Goal: Check status: Check status

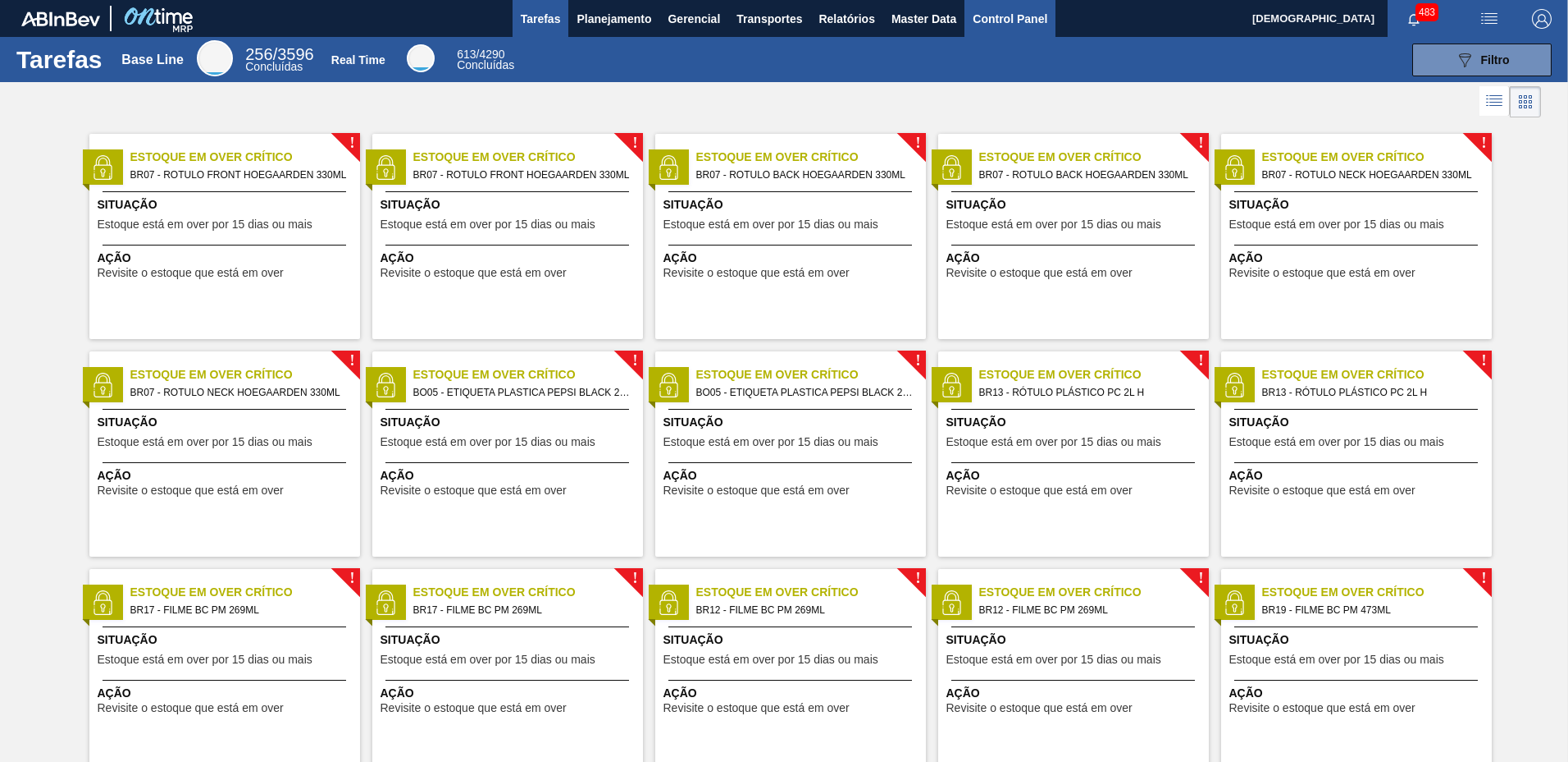
click at [1028, 26] on span "Control Panel" at bounding box center [1010, 19] width 75 height 19
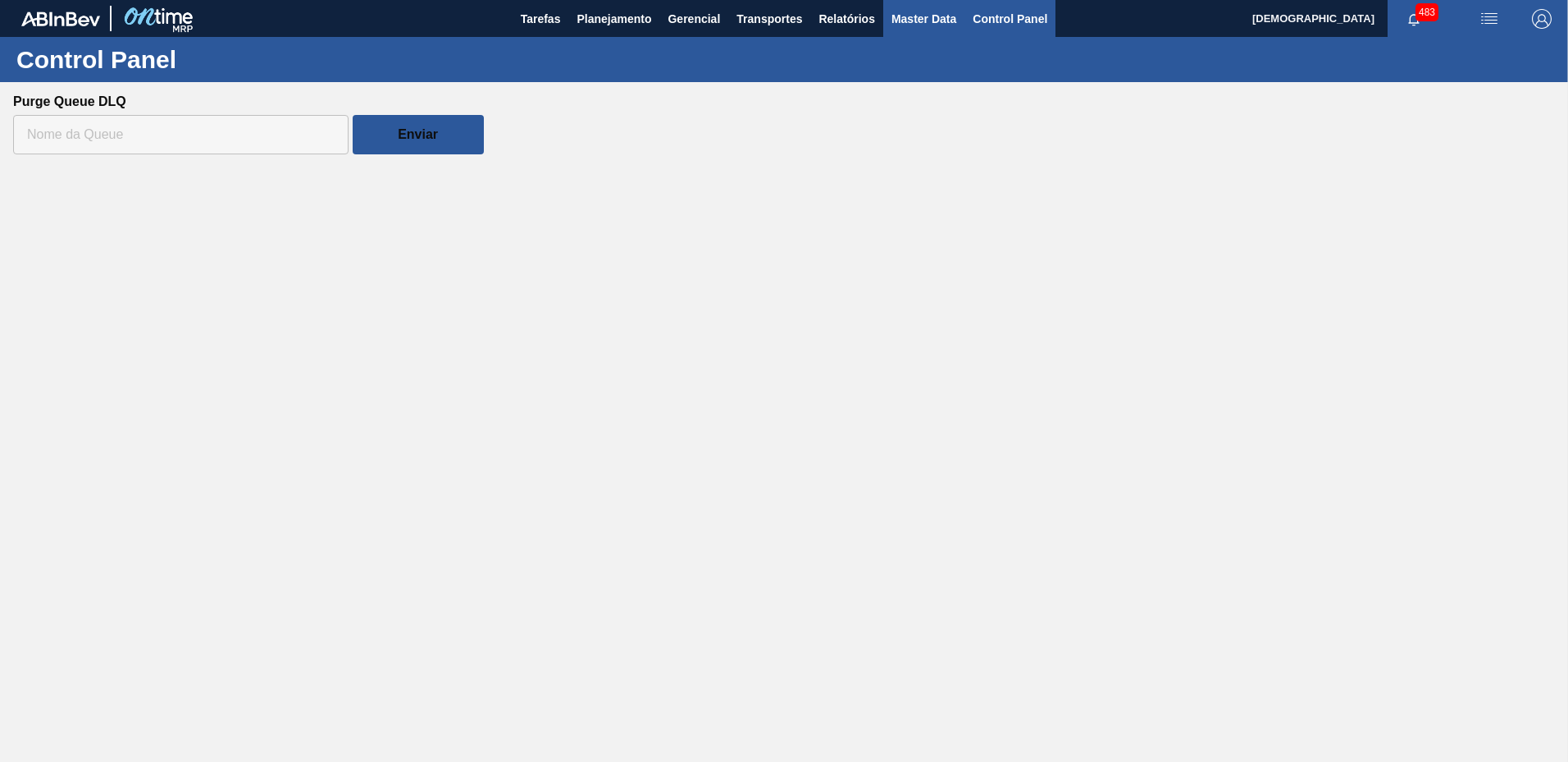
click at [897, 27] on span "Master Data" at bounding box center [925, 19] width 65 height 19
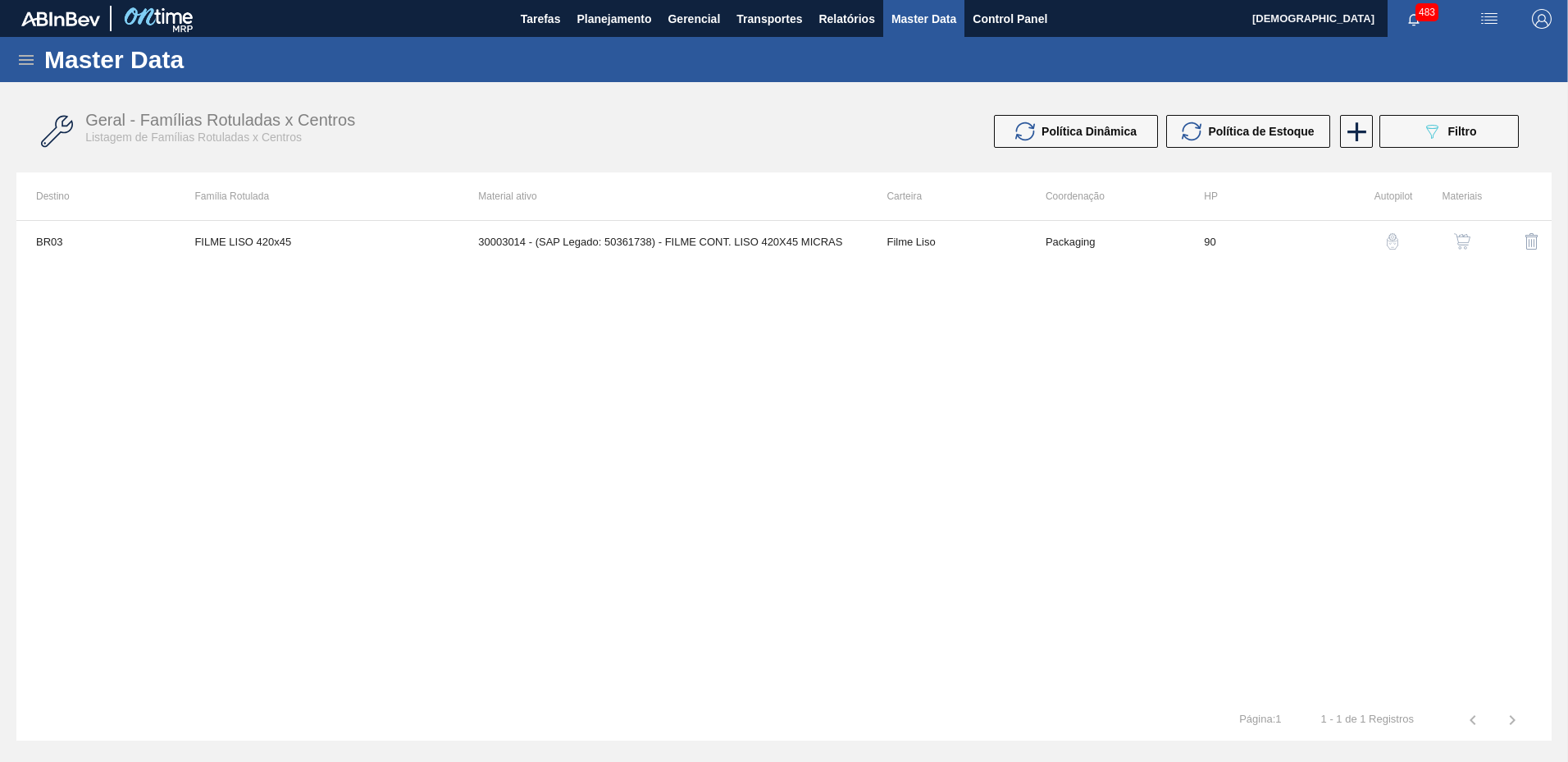
click at [17, 55] on icon at bounding box center [26, 60] width 19 height 19
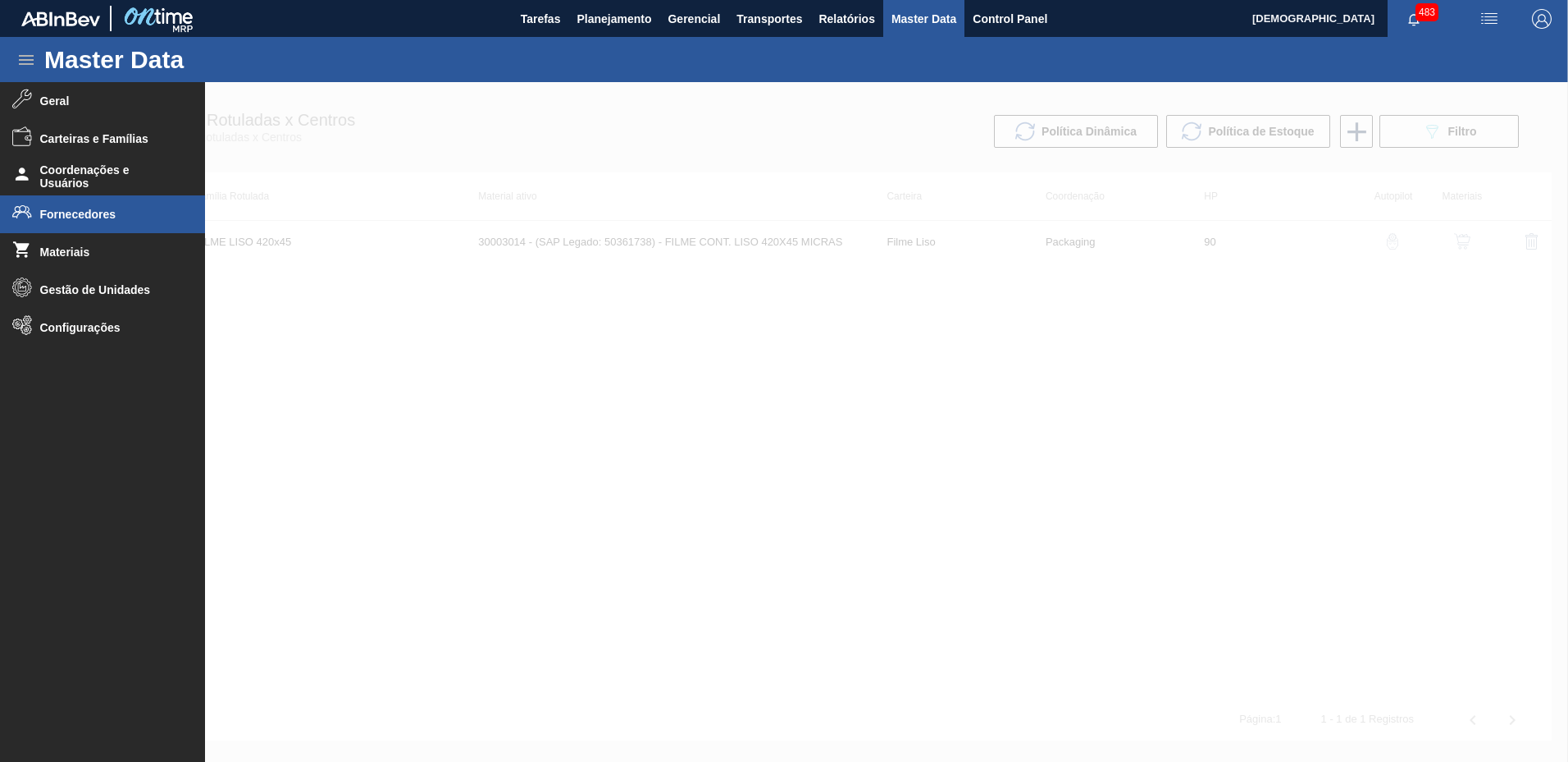
click at [94, 217] on span "Fornecedores" at bounding box center [108, 213] width 136 height 13
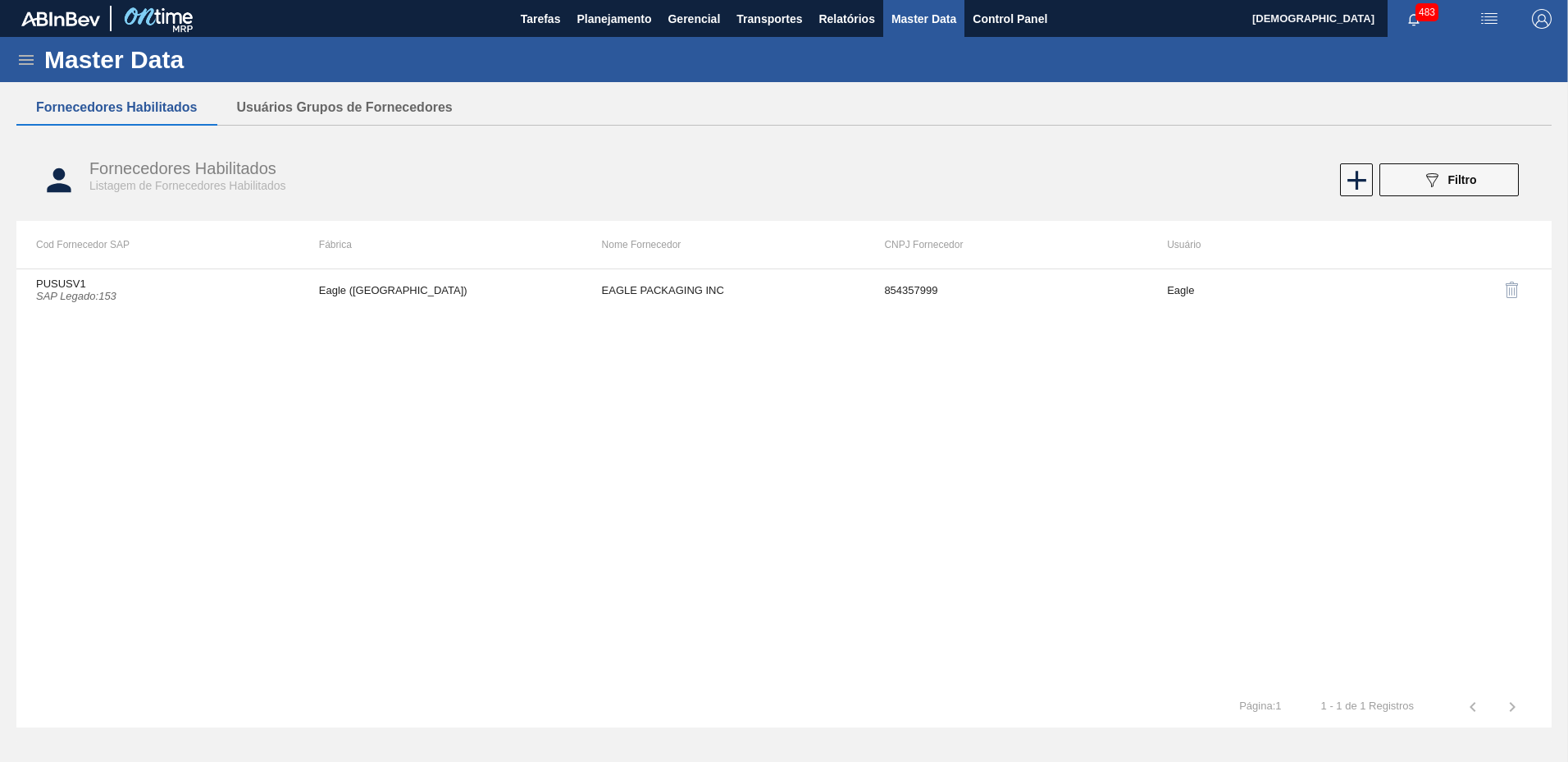
drag, startPoint x: 614, startPoint y: 124, endPoint x: 598, endPoint y: 55, distance: 70.8
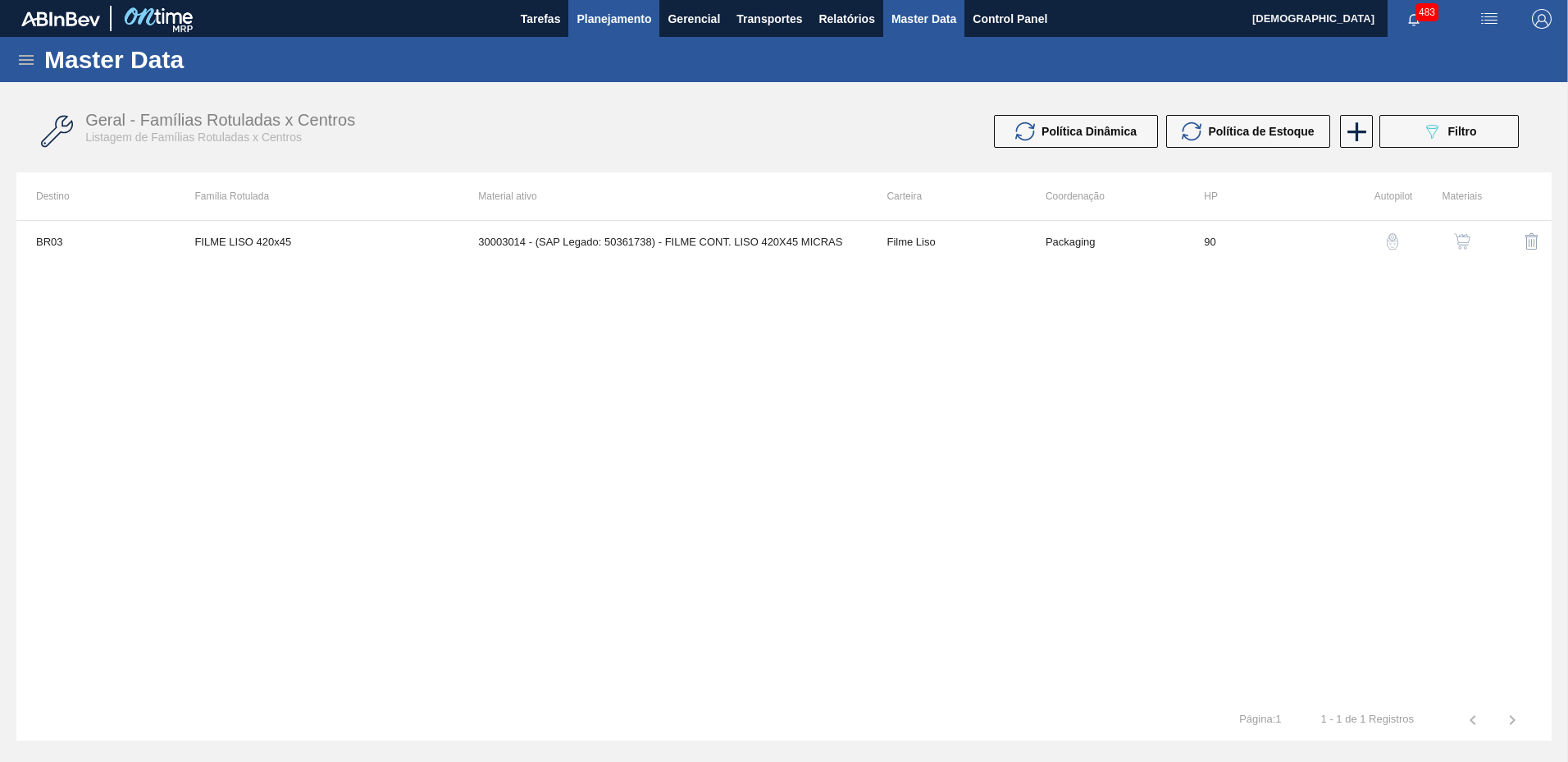
click at [591, 32] on button "Planejamento" at bounding box center [613, 19] width 91 height 37
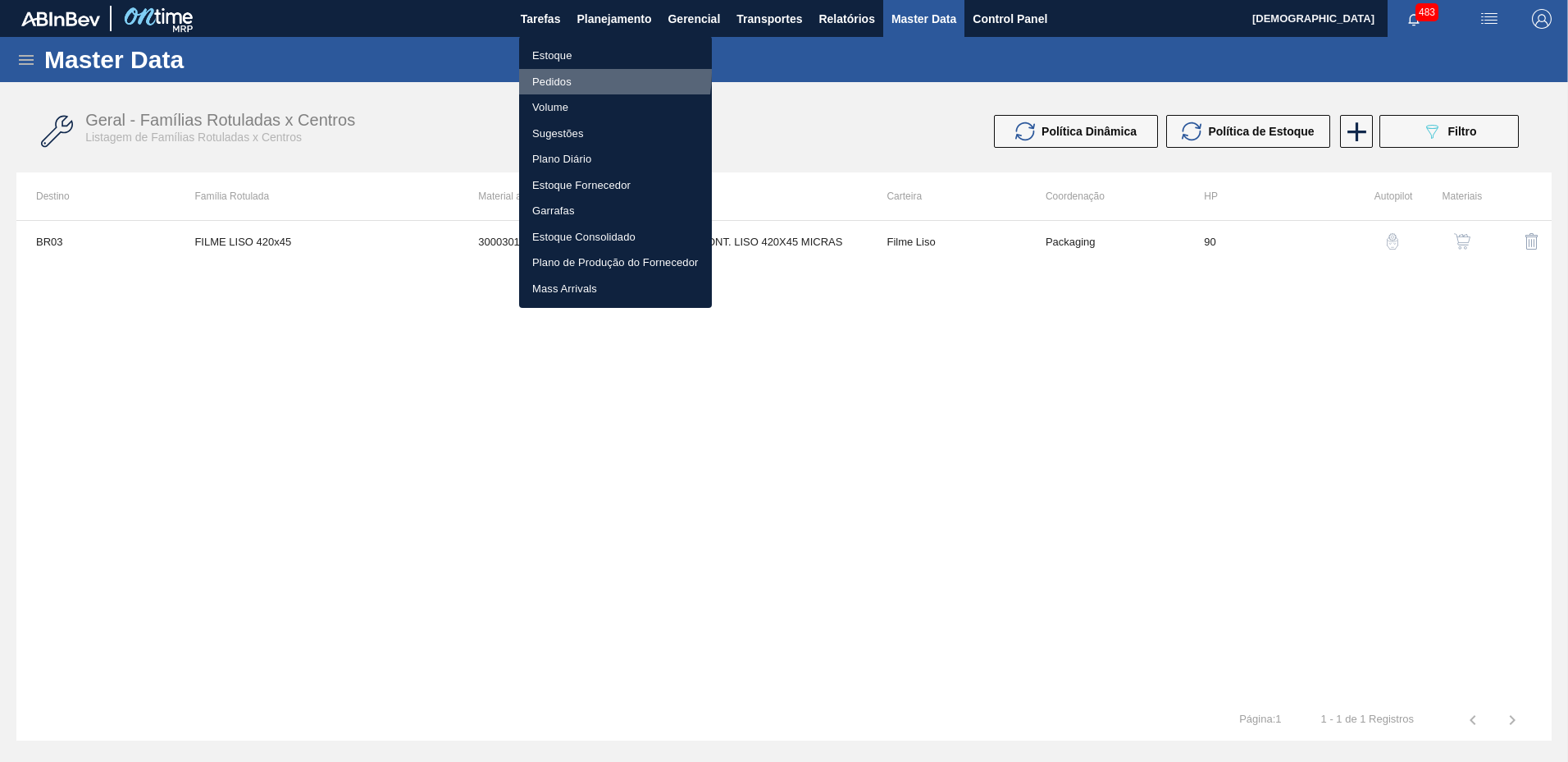
click at [572, 72] on li "Pedidos" at bounding box center [615, 82] width 193 height 26
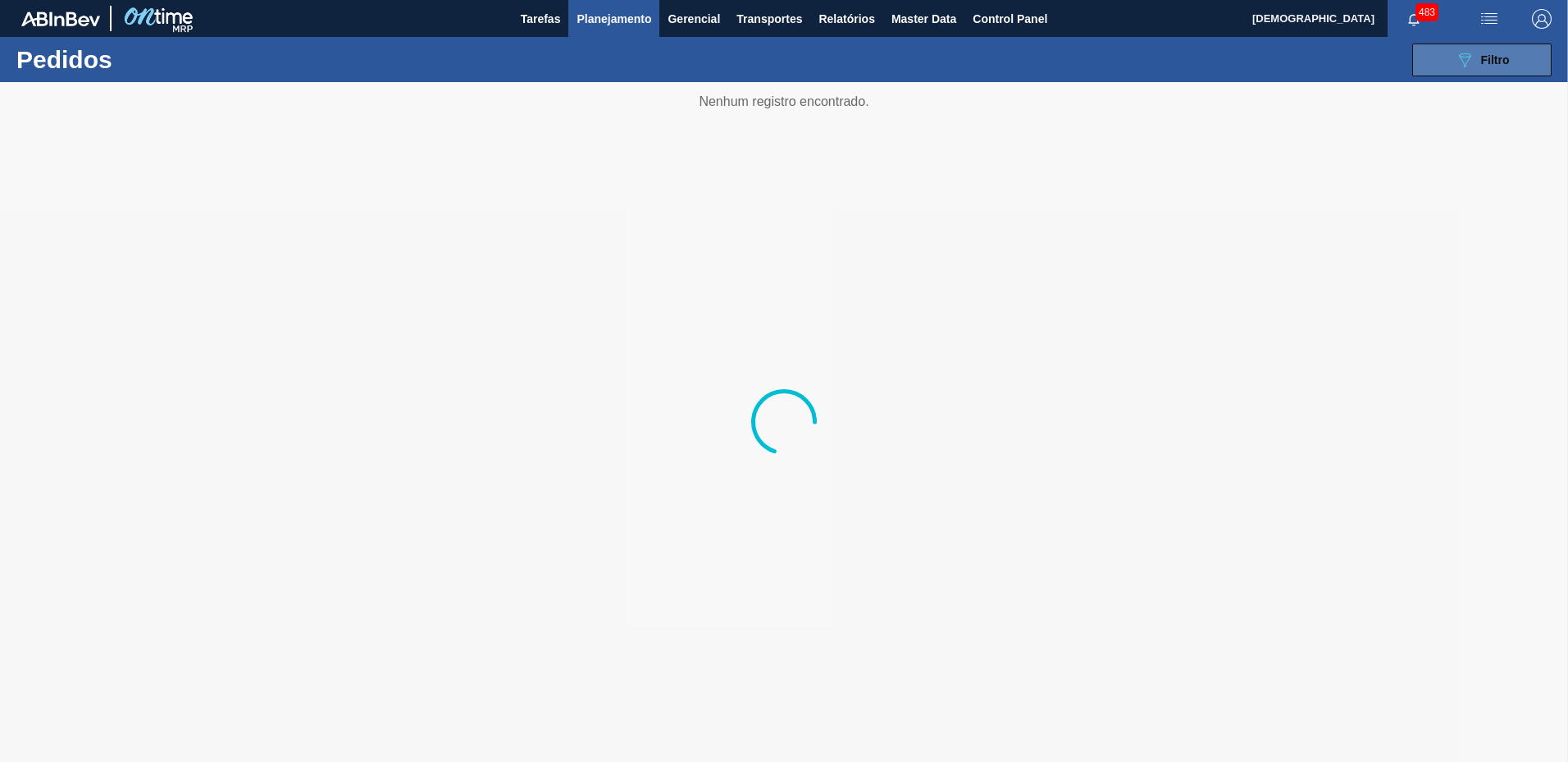
click at [1509, 55] on span "Filtro" at bounding box center [1496, 59] width 29 height 13
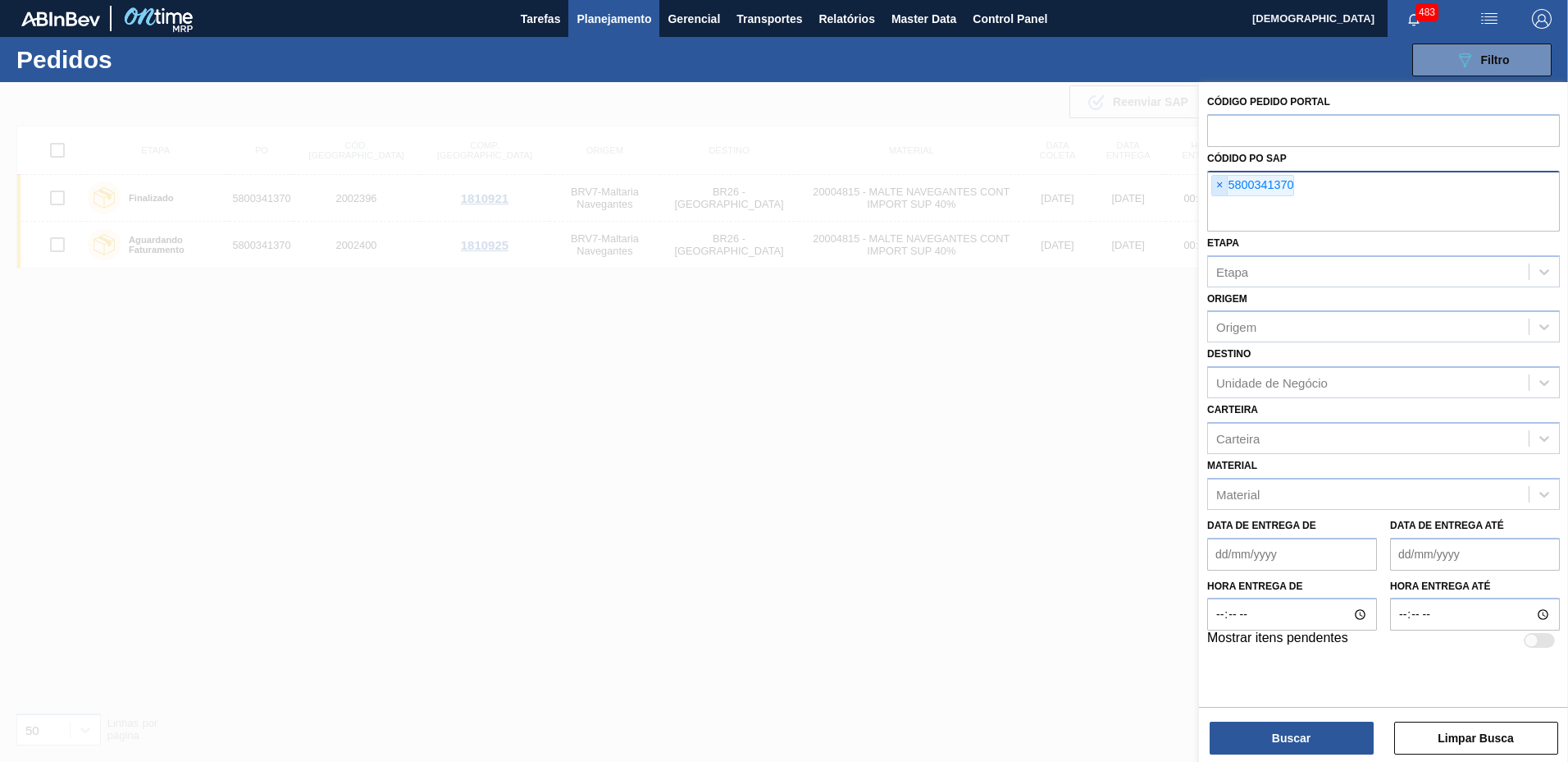
click at [1218, 183] on span "×" at bounding box center [1220, 185] width 16 height 19
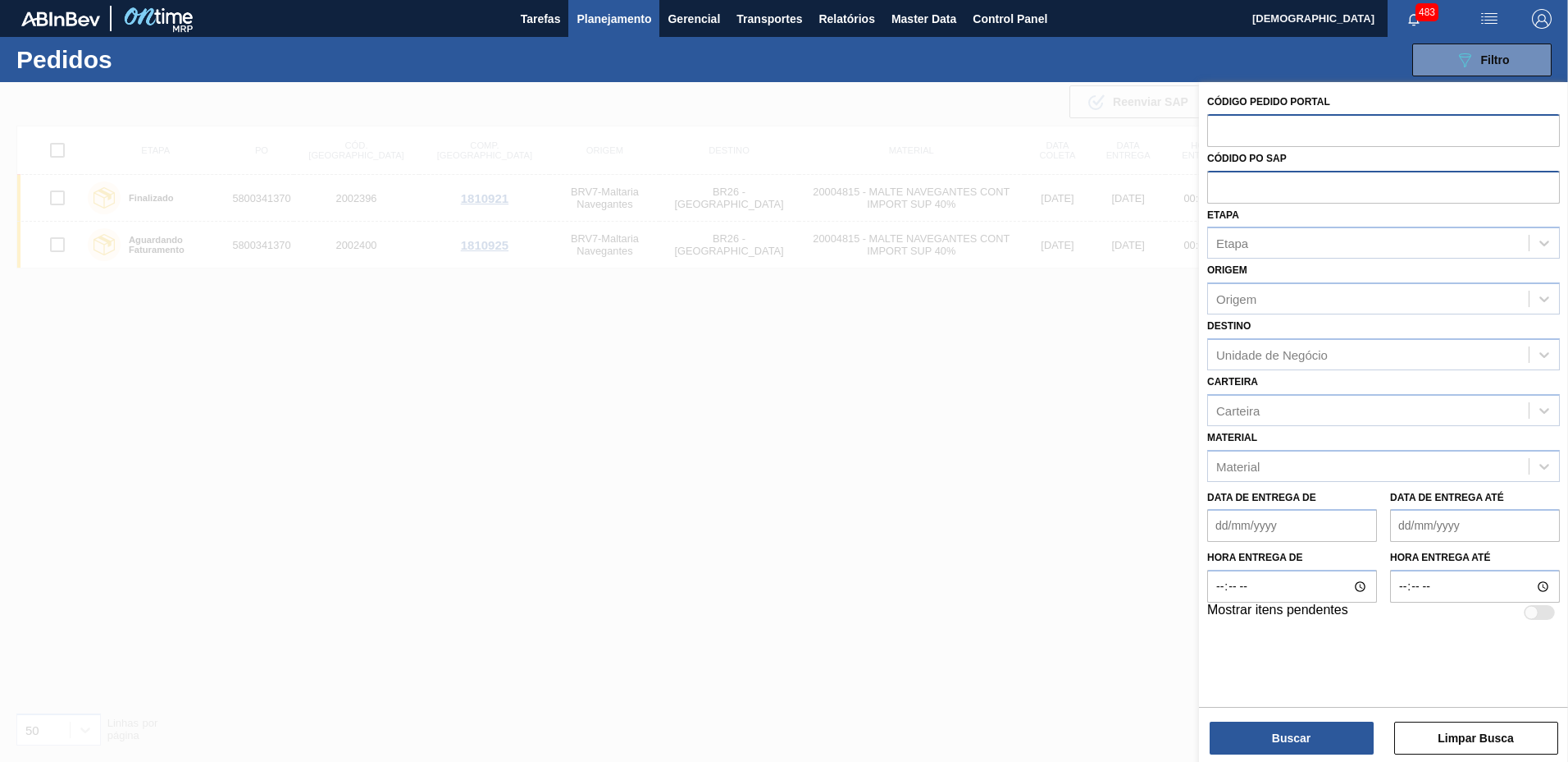
click at [1254, 131] on input "text" at bounding box center [1384, 129] width 353 height 31
paste input "2006491"
type input "2006491"
click at [1282, 742] on button "Buscar" at bounding box center [1292, 737] width 164 height 33
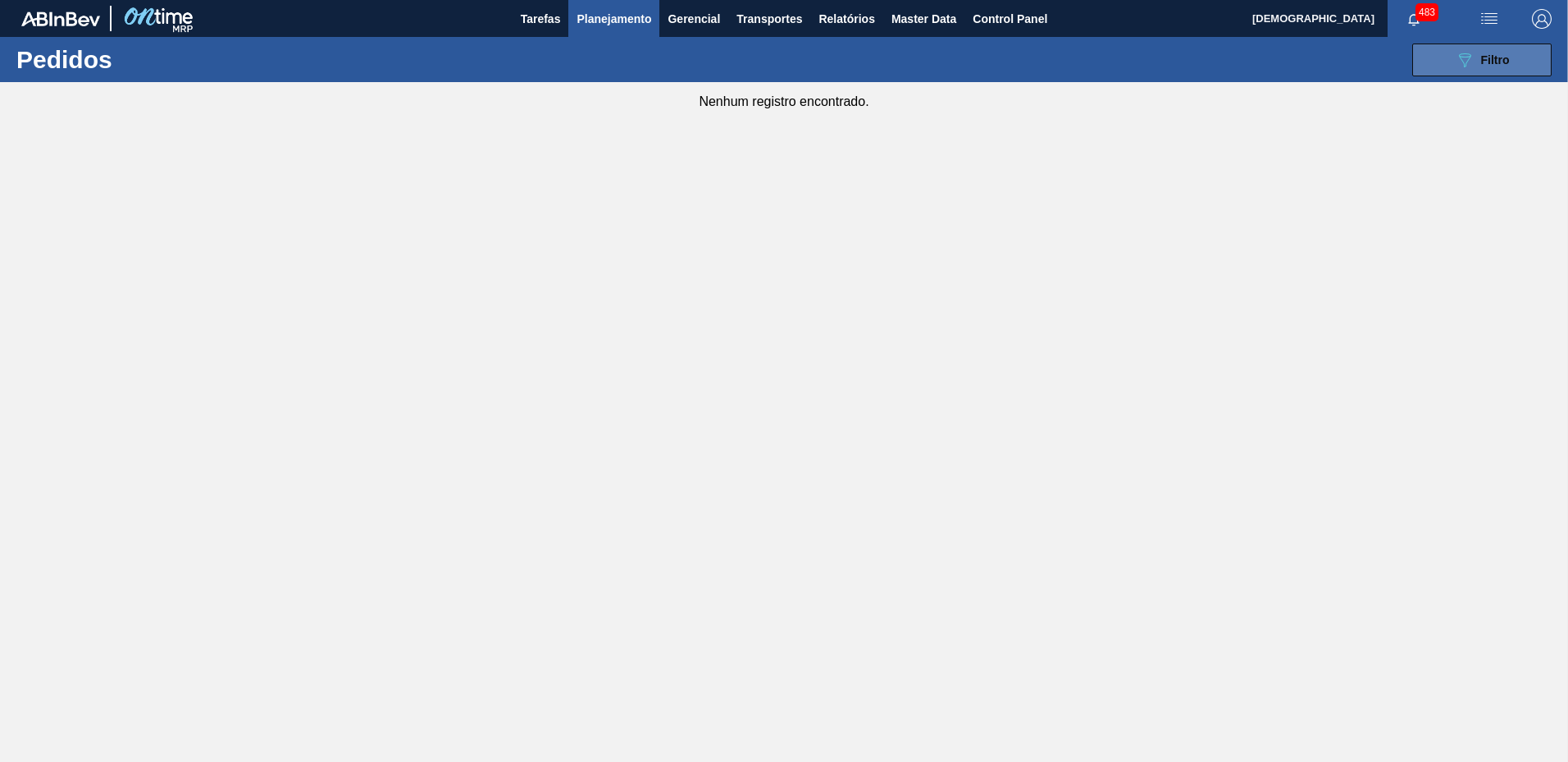
click at [1505, 56] on span "Filtro" at bounding box center [1496, 59] width 29 height 13
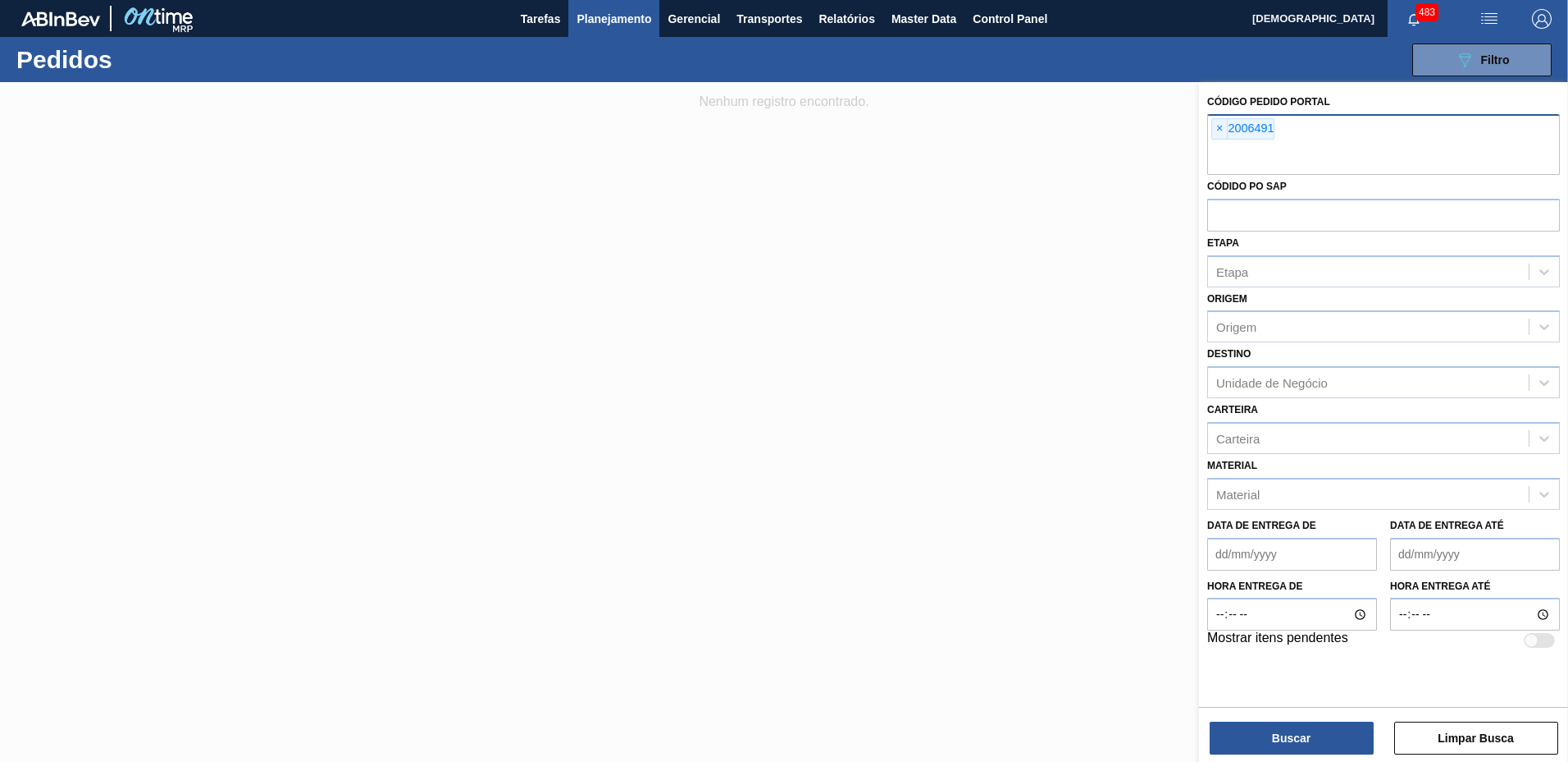
click at [1378, 156] on input "text" at bounding box center [1384, 159] width 353 height 31
type input "2006493"
click at [1329, 740] on button "Buscar" at bounding box center [1292, 737] width 164 height 33
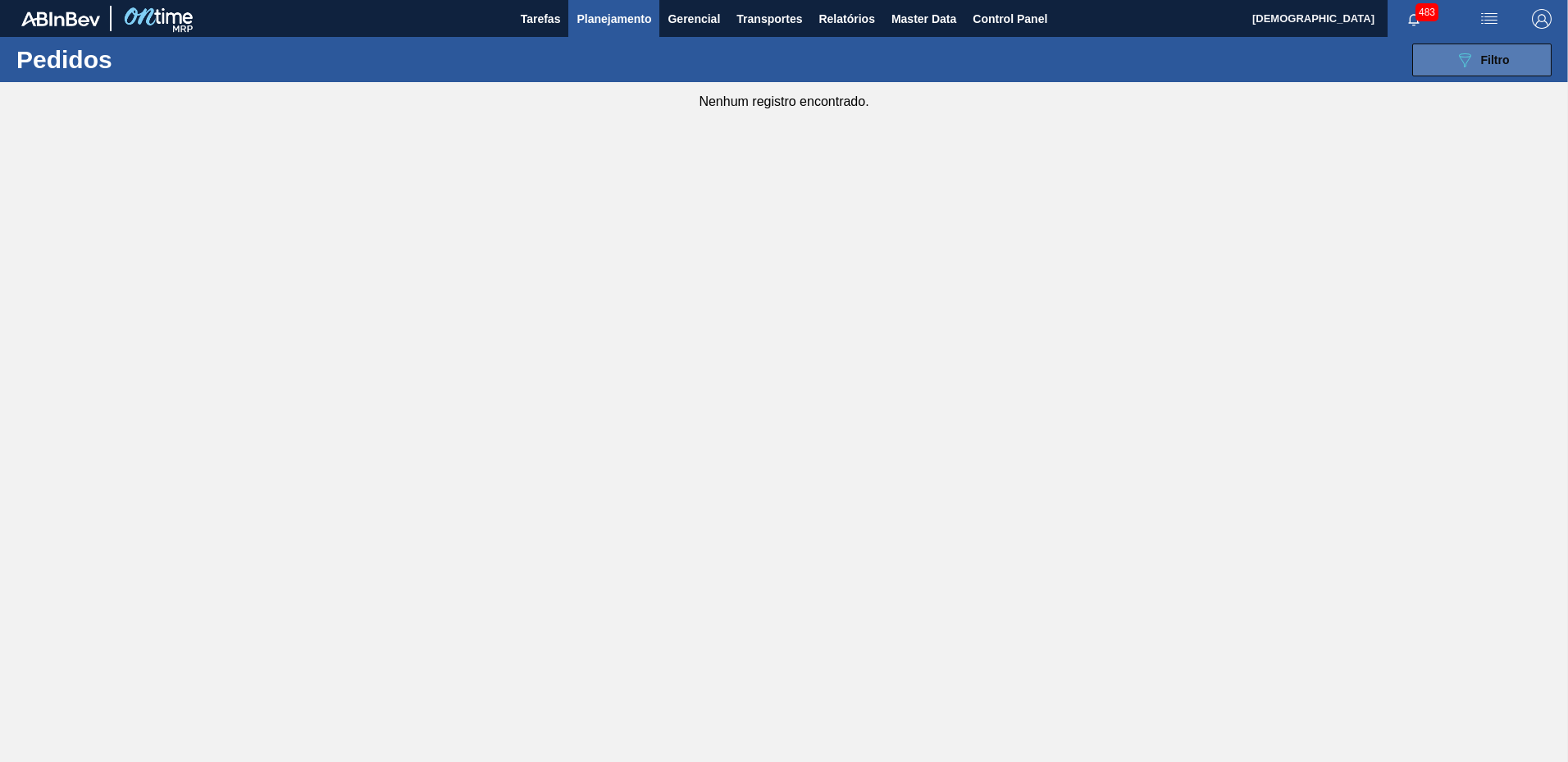
click at [1459, 59] on icon "089F7B8B-B2A5-4AFE-B5C0-19BA573D28AC" at bounding box center [1465, 60] width 19 height 19
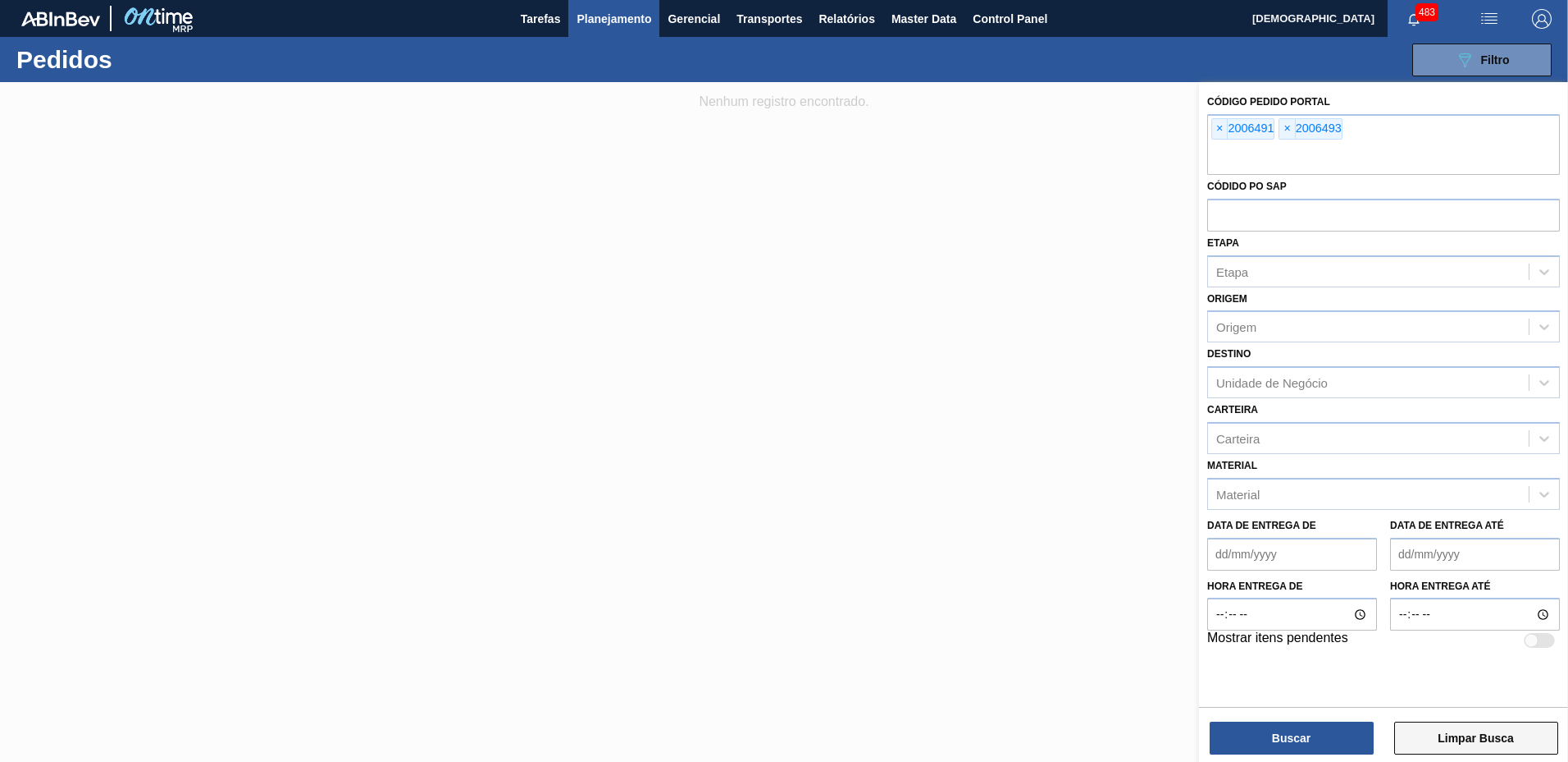
click at [1468, 729] on button "Limpar Busca" at bounding box center [1476, 737] width 164 height 33
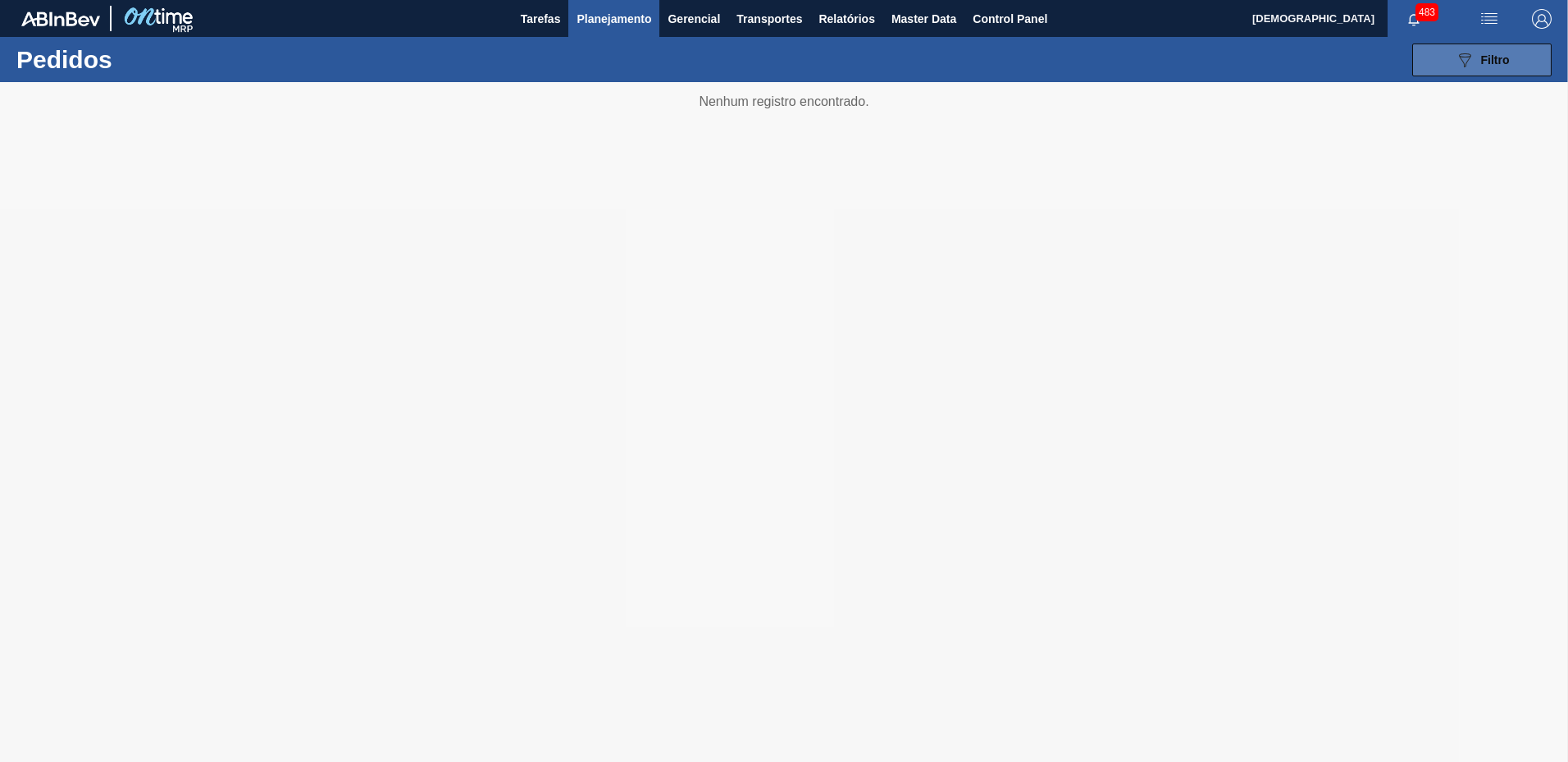
click at [1459, 65] on icon "089F7B8B-B2A5-4AFE-B5C0-19BA573D28AC" at bounding box center [1465, 60] width 19 height 19
